Goal: Information Seeking & Learning: Learn about a topic

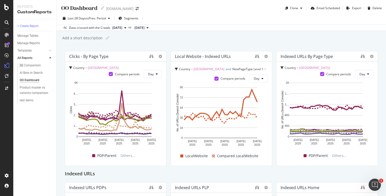
scroll to position [1, 0]
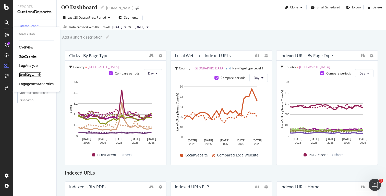
click at [31, 74] on div "RealKeywords" at bounding box center [30, 74] width 23 height 5
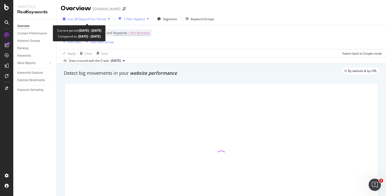
click at [102, 18] on span "vs Prev. Period" at bounding box center [96, 19] width 20 height 4
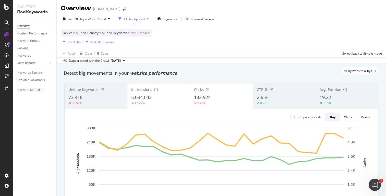
click at [199, 41] on div "Device = All and Country = All and Keywords = Non-Branded Add Filter Add Filter…" at bounding box center [221, 37] width 321 height 24
click at [170, 18] on span "Segments" at bounding box center [170, 19] width 14 height 4
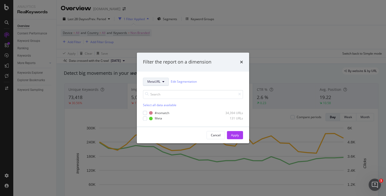
click at [160, 80] on span "MetaURL" at bounding box center [153, 82] width 13 height 4
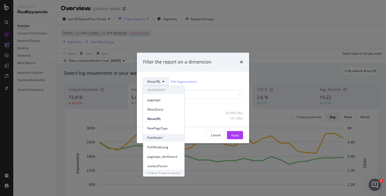
click at [167, 136] on span "PathNode1" at bounding box center [163, 138] width 33 height 5
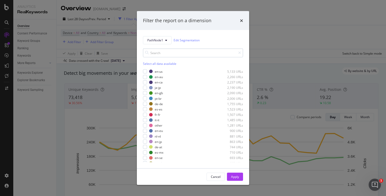
click at [174, 51] on input "modal" at bounding box center [193, 52] width 100 height 9
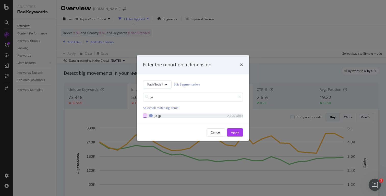
type input "ja"
click at [146, 114] on div "modal" at bounding box center [145, 116] width 4 height 4
click at [233, 132] on div "Apply" at bounding box center [235, 132] width 8 height 4
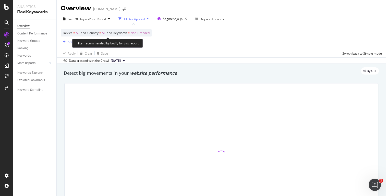
click at [146, 33] on span "Non-Branded" at bounding box center [139, 32] width 19 height 7
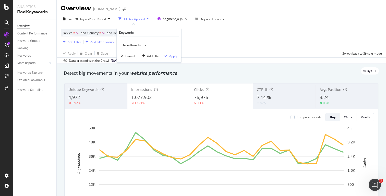
click at [138, 42] on div "Non-Branded" at bounding box center [134, 45] width 27 height 8
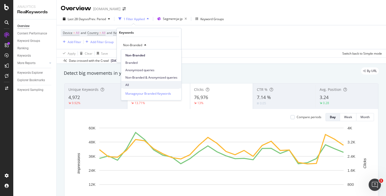
click at [130, 83] on span "All" at bounding box center [151, 84] width 52 height 5
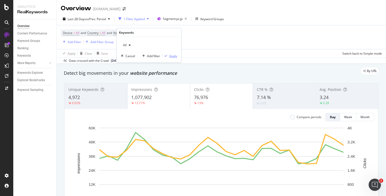
click at [174, 56] on div "Apply" at bounding box center [173, 56] width 8 height 4
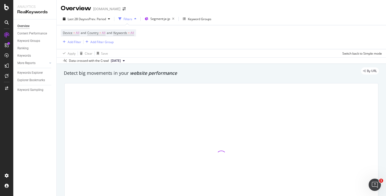
click at [174, 56] on div "Apply Clear Save Switch back to Simple mode" at bounding box center [221, 53] width 329 height 8
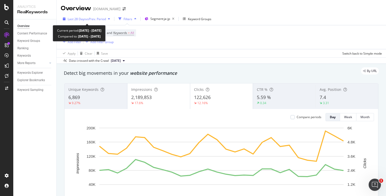
click at [97, 21] on div "Last 28 Days vs Prev. Period" at bounding box center [86, 19] width 51 height 8
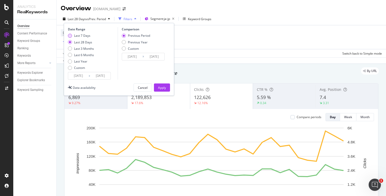
click at [83, 36] on div "Last 7 Days" at bounding box center [82, 35] width 16 height 4
type input "[DATE]"
drag, startPoint x: 136, startPoint y: 42, endPoint x: 144, endPoint y: 32, distance: 12.6
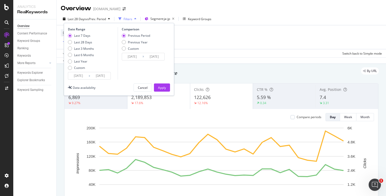
click at [144, 32] on div "Comparison Previous Period Previous Year Custom [DATE] Navigate forward to inte…" at bounding box center [142, 53] width 49 height 53
click at [163, 84] on div "Apply" at bounding box center [162, 88] width 8 height 8
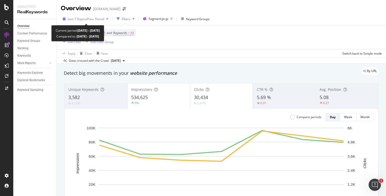
click at [99, 20] on span "vs Prev. Period" at bounding box center [94, 19] width 20 height 4
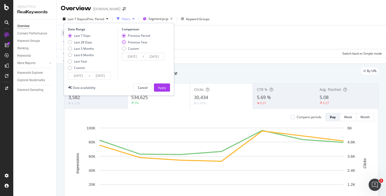
click at [130, 41] on div "Previous Year" at bounding box center [138, 42] width 20 height 4
type input "[DATE]"
click at [165, 87] on div "Apply" at bounding box center [162, 88] width 8 height 4
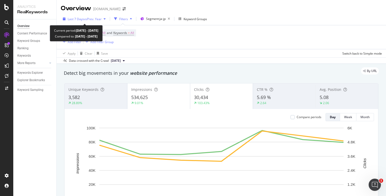
click at [97, 17] on span "vs Prev. Year" at bounding box center [93, 19] width 18 height 4
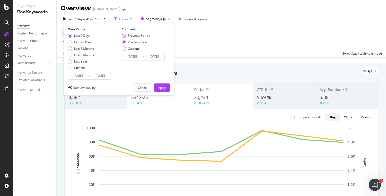
click at [133, 38] on div "Previous Period" at bounding box center [139, 35] width 22 height 4
type input "[DATE]"
click at [160, 88] on div "Apply" at bounding box center [162, 88] width 8 height 4
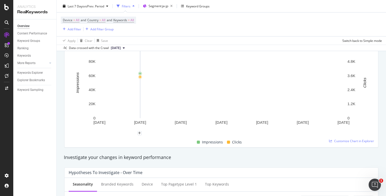
scroll to position [23, 0]
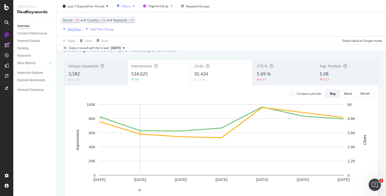
click at [71, 29] on div "Add Filter" at bounding box center [75, 29] width 14 height 4
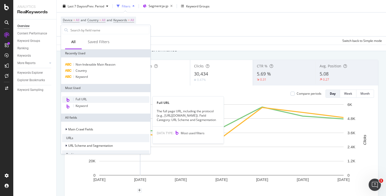
click at [88, 101] on div "Full URL" at bounding box center [105, 99] width 87 height 7
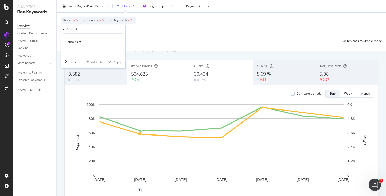
click at [74, 41] on span "Contains" at bounding box center [71, 42] width 13 height 4
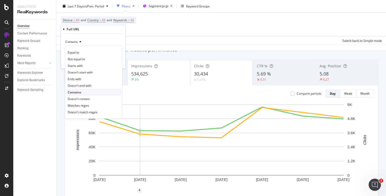
click at [80, 90] on span "Contains" at bounding box center [75, 92] width 14 height 4
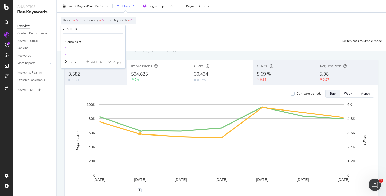
click at [77, 51] on input "text" at bounding box center [93, 51] width 56 height 8
paste input "/category/sunglasses"
type input "/category/sunglasses"
click at [115, 61] on div "Apply" at bounding box center [117, 62] width 8 height 4
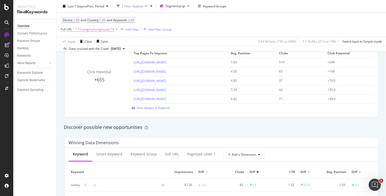
scroll to position [377, 0]
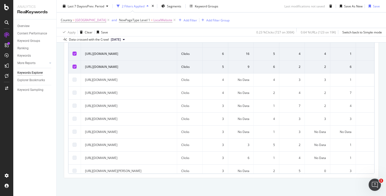
scroll to position [546, 0]
